Goal: Transaction & Acquisition: Purchase product/service

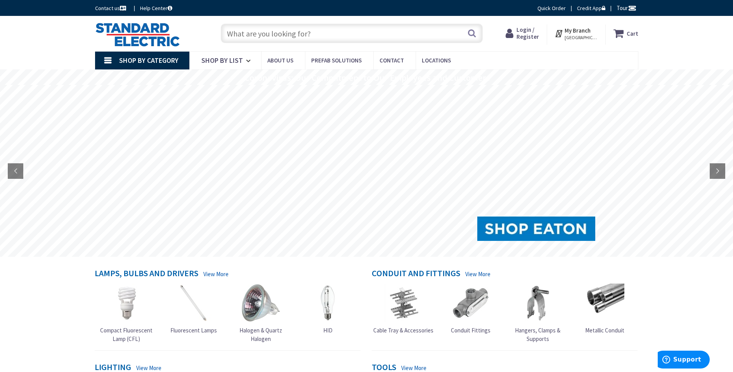
click at [325, 36] on input "text" at bounding box center [352, 33] width 262 height 19
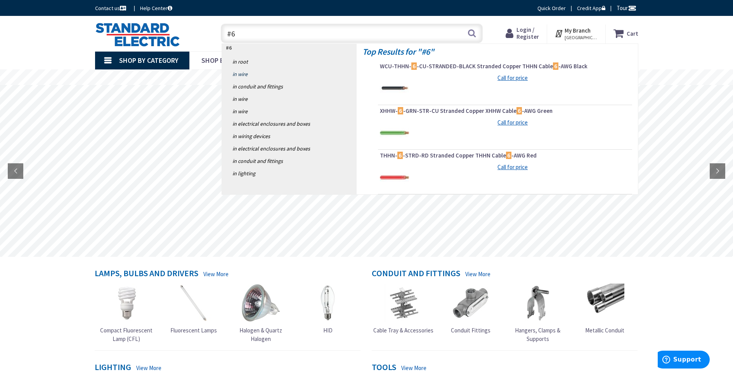
type input "#6"
click at [243, 74] on link "in Wire" at bounding box center [289, 74] width 135 height 12
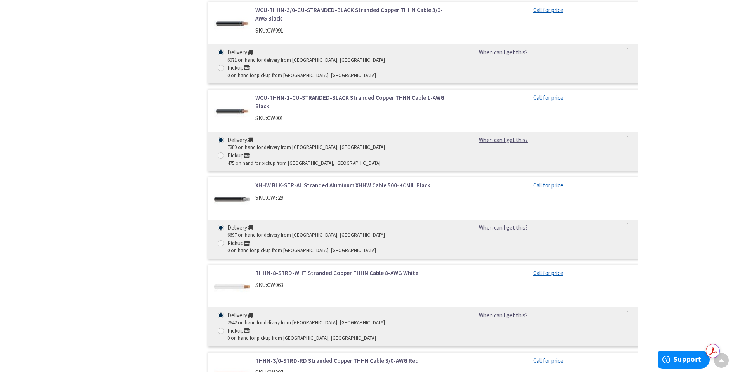
scroll to position [2291, 0]
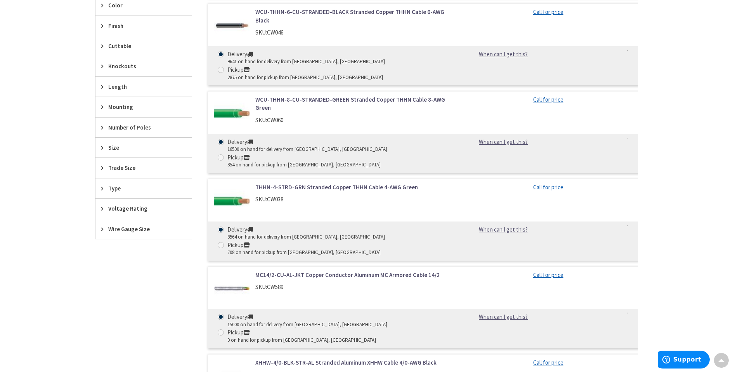
scroll to position [259, 0]
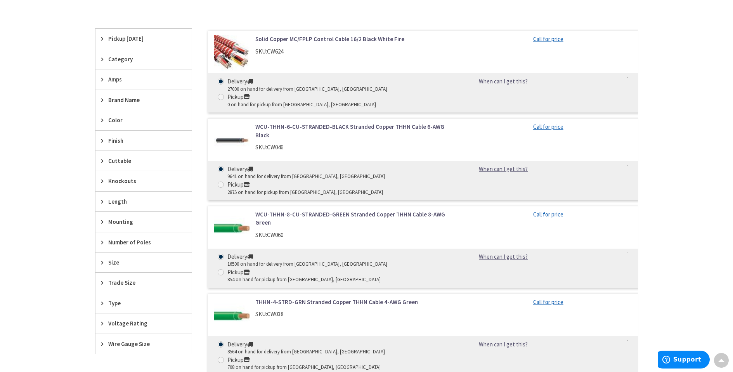
click at [273, 123] on link "WCU-THHN-6-CU-STRANDED-BLACK Stranded Copper THHN Cable 6-AWG Black" at bounding box center [354, 131] width 198 height 17
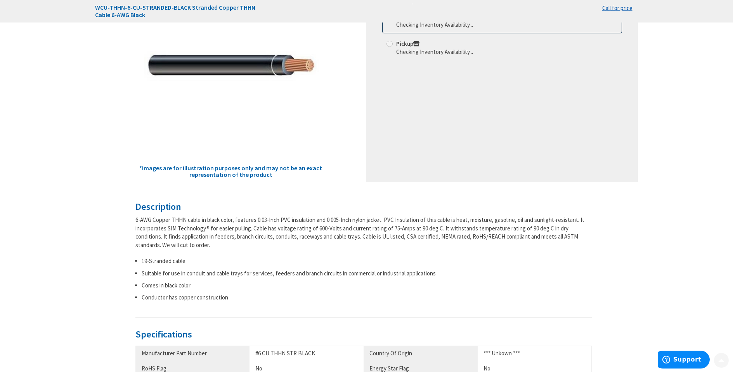
scroll to position [155, 0]
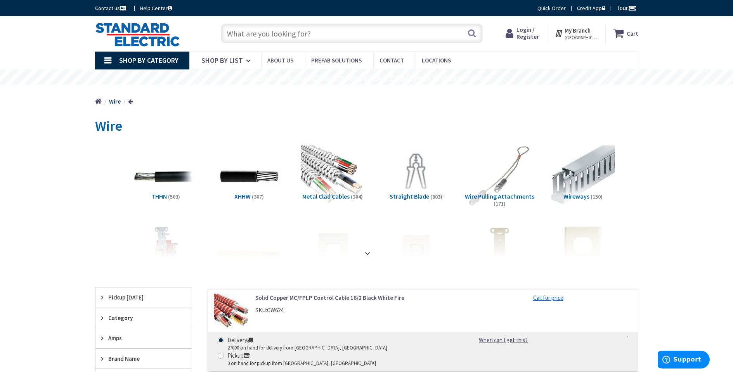
click at [259, 34] on input "text" at bounding box center [352, 33] width 262 height 19
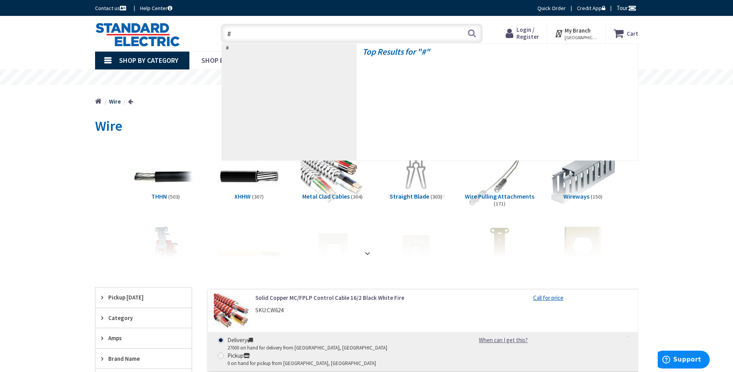
type input "#4"
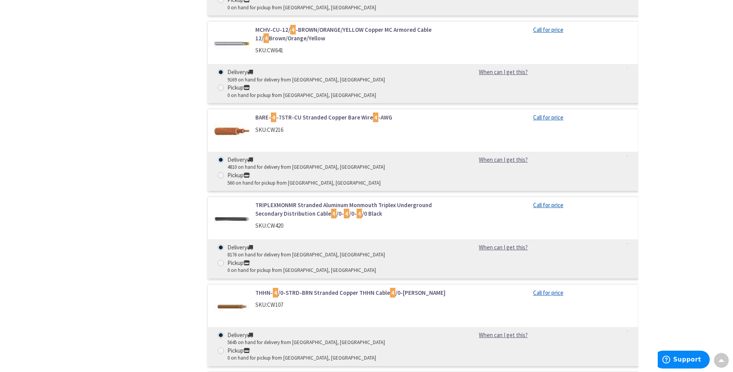
scroll to position [1941, 0]
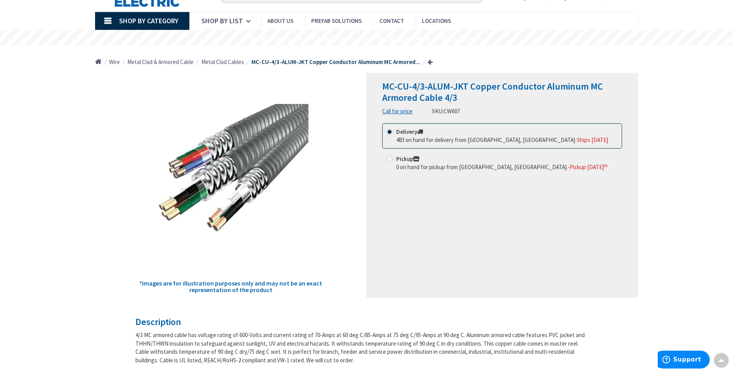
scroll to position [39, 0]
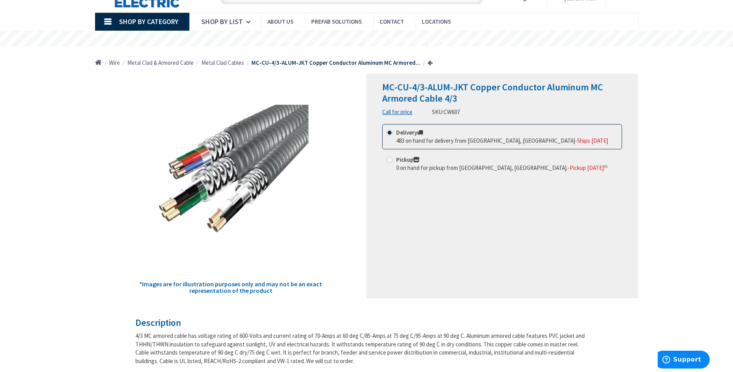
click at [406, 167] on span "0 on hand for pickup from [GEOGRAPHIC_DATA], [GEOGRAPHIC_DATA]." at bounding box center [482, 167] width 172 height 7
click at [394, 162] on input "Pickup 0 on hand for pickup from [GEOGRAPHIC_DATA], [GEOGRAPHIC_DATA]. - Pickup…" at bounding box center [391, 159] width 5 height 5
radio input "true"
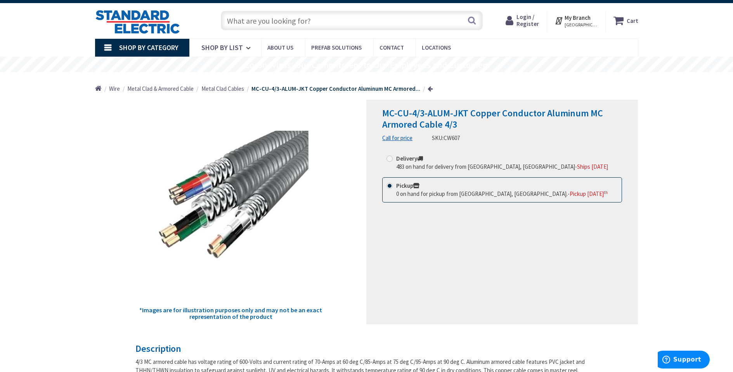
scroll to position [0, 0]
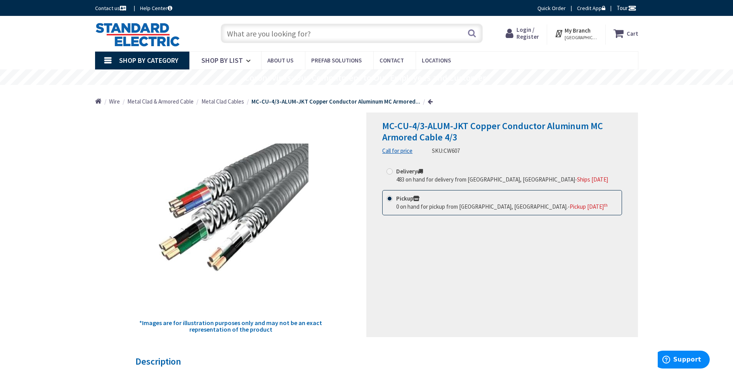
click at [722, 36] on div "Skip to Content Toggle Nav Search Cart My Cart Close" at bounding box center [366, 33] width 733 height 35
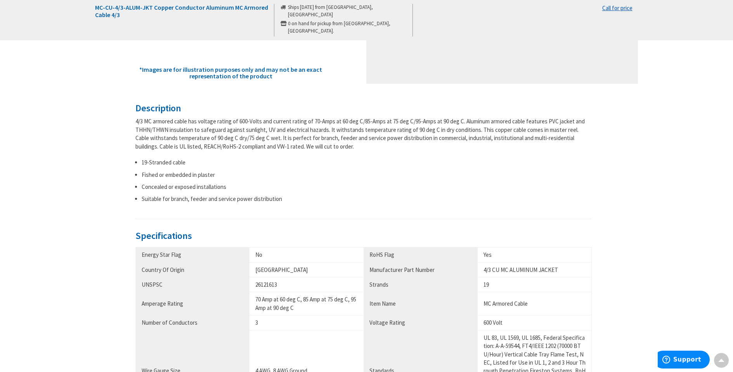
scroll to position [272, 0]
